Goal: Find specific page/section

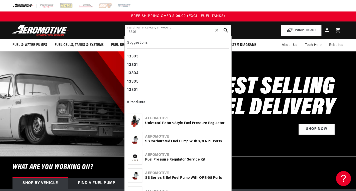
type input "13301"
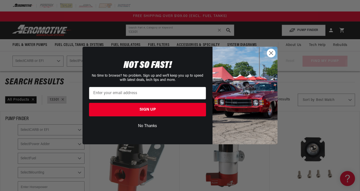
click at [271, 55] on circle "Close dialog" at bounding box center [271, 53] width 8 height 8
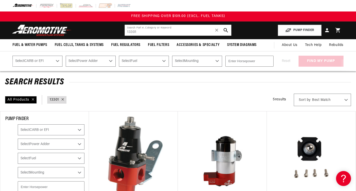
click at [158, 34] on input "13301" at bounding box center [178, 30] width 107 height 11
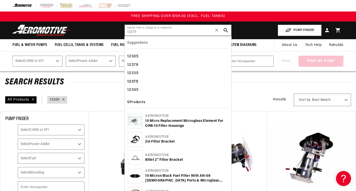
type input "12375"
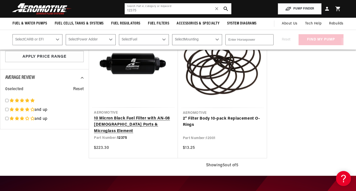
scroll to position [231, 0]
